Goal: Task Accomplishment & Management: Use online tool/utility

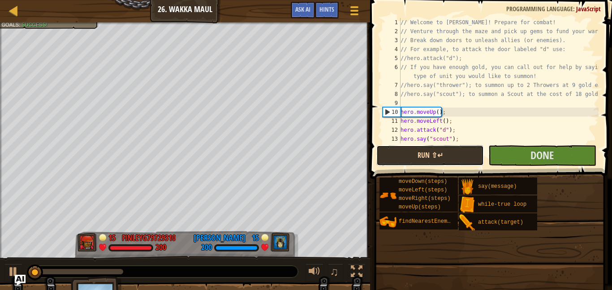
click at [430, 161] on button "Run ⇧↵" at bounding box center [429, 155] width 107 height 21
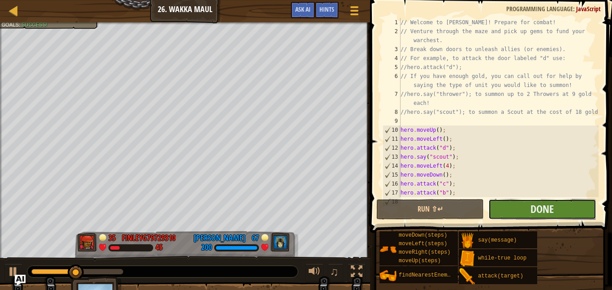
click at [564, 210] on button "Done" at bounding box center [541, 209] width 107 height 21
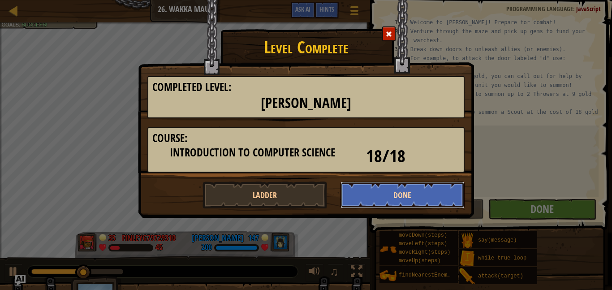
click at [357, 193] on button "Done" at bounding box center [402, 194] width 125 height 27
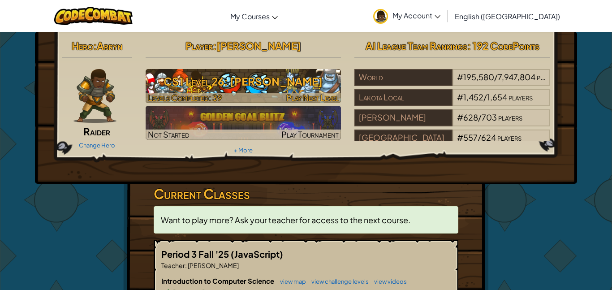
click at [307, 71] on h3 "CS1 Level 26: [PERSON_NAME]" at bounding box center [244, 81] width 196 height 20
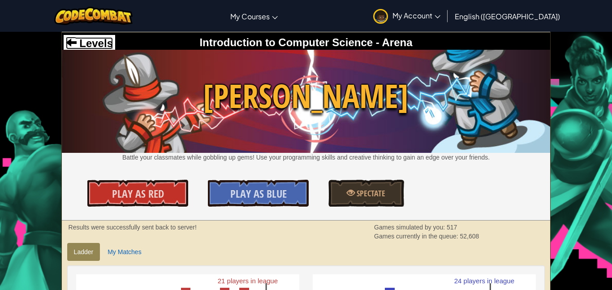
click at [100, 42] on span "Levels" at bounding box center [95, 43] width 36 height 12
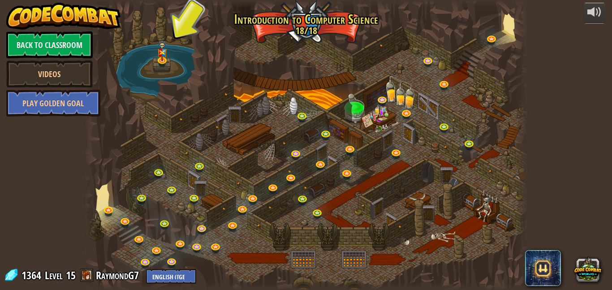
click at [506, 26] on div at bounding box center [305, 145] width 443 height 290
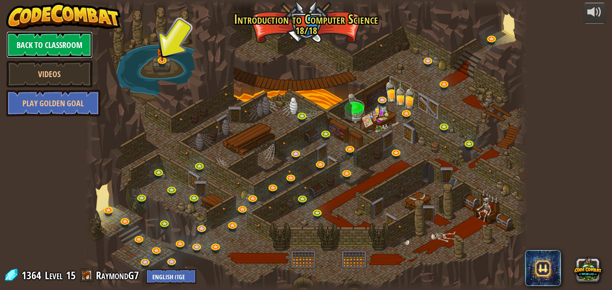
click at [51, 44] on link "Back to Classroom" at bounding box center [49, 44] width 86 height 27
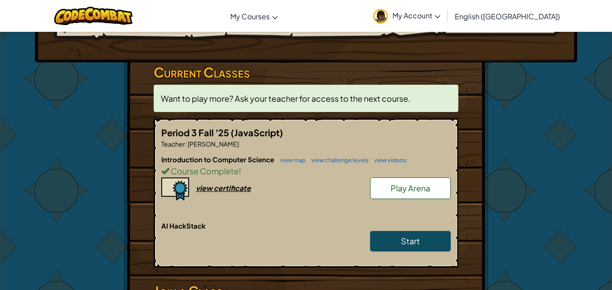
scroll to position [122, 0]
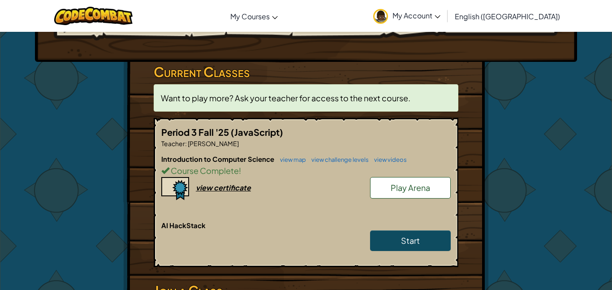
click at [407, 189] on span "Play Arena" at bounding box center [410, 187] width 39 height 10
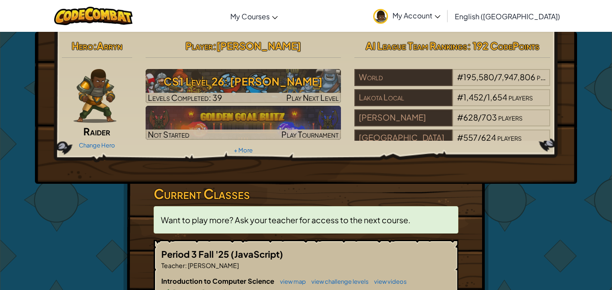
click at [508, 40] on span ": 192 CodePoints" at bounding box center [503, 45] width 72 height 13
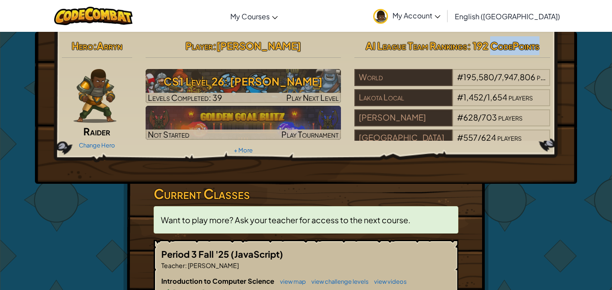
click at [508, 40] on span ": 192 CodePoints" at bounding box center [503, 45] width 72 height 13
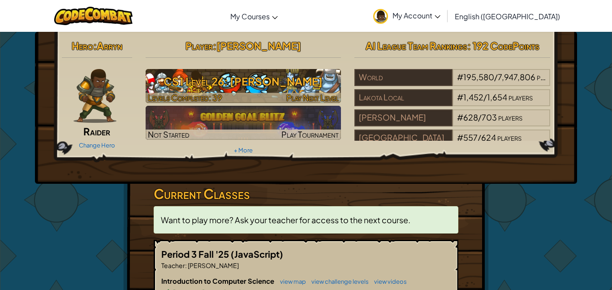
click at [310, 99] on span "Play Next Level" at bounding box center [312, 97] width 52 height 10
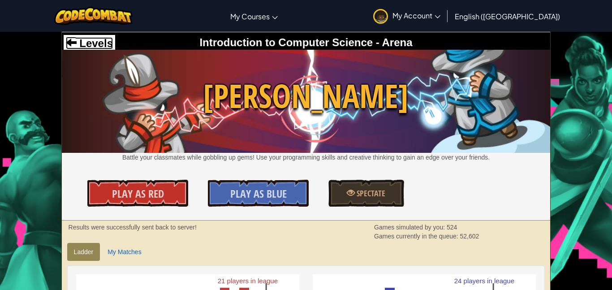
click at [97, 38] on span "Levels" at bounding box center [95, 43] width 36 height 12
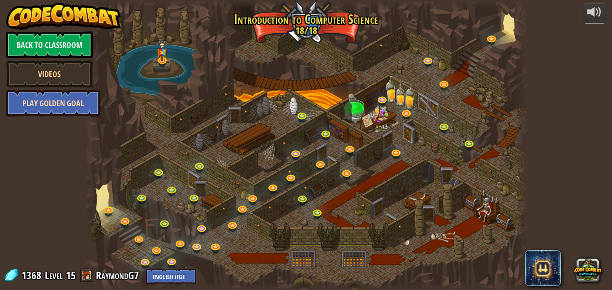
click at [73, 96] on link "Play Golden Goal" at bounding box center [53, 103] width 94 height 27
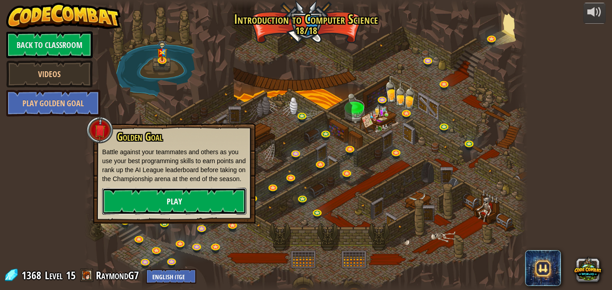
click at [205, 202] on link "Play" at bounding box center [174, 201] width 144 height 27
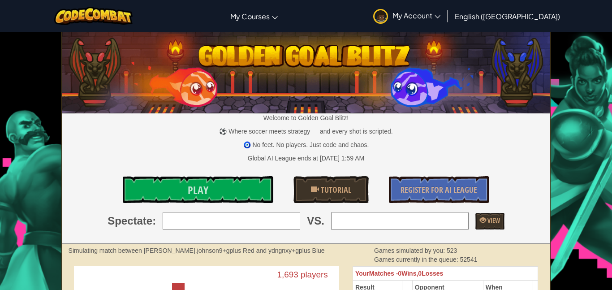
scroll to position [28, 0]
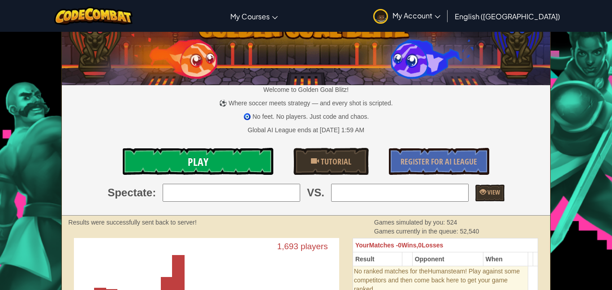
click at [212, 167] on link "Play" at bounding box center [198, 161] width 150 height 27
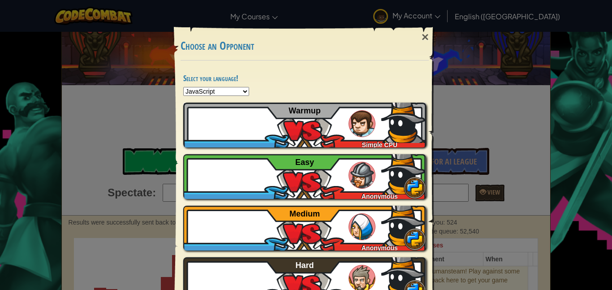
click at [240, 138] on div "RaymondG7" at bounding box center [231, 142] width 97 height 9
